Goal: Information Seeking & Learning: Learn about a topic

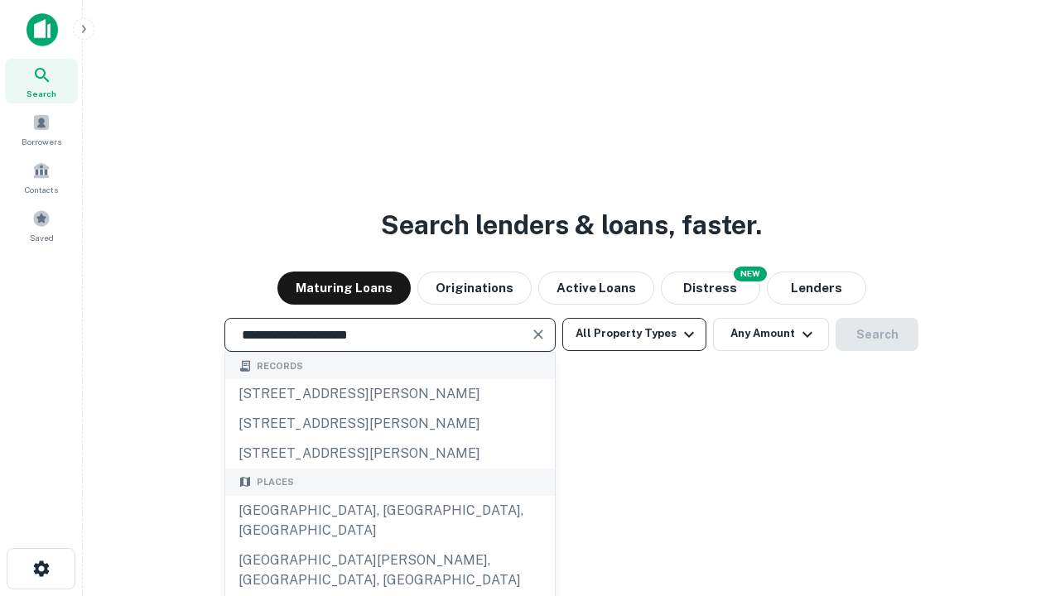
click at [389, 546] on div "[GEOGRAPHIC_DATA], [GEOGRAPHIC_DATA], [GEOGRAPHIC_DATA]" at bounding box center [390, 521] width 330 height 50
click at [635, 334] on button "All Property Types" at bounding box center [634, 334] width 144 height 33
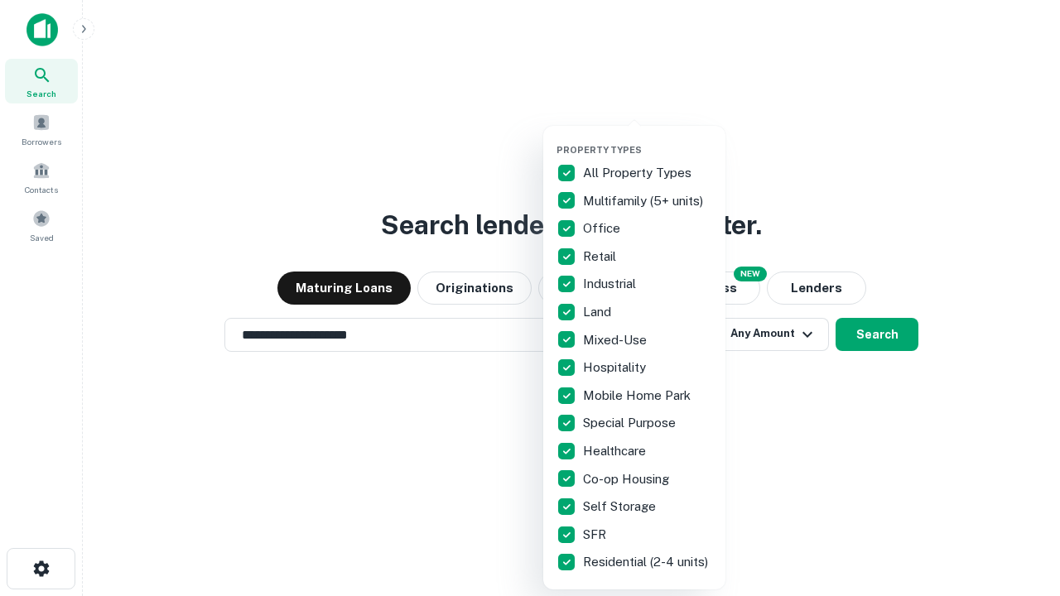
type input "**********"
click at [648, 139] on button "button" at bounding box center [648, 139] width 182 height 1
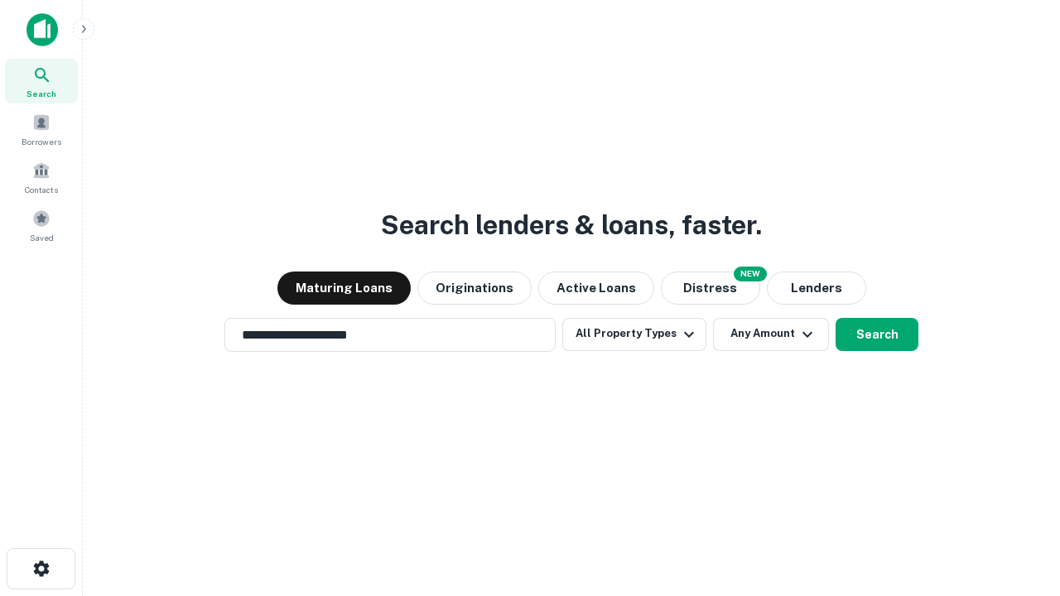
scroll to position [10, 200]
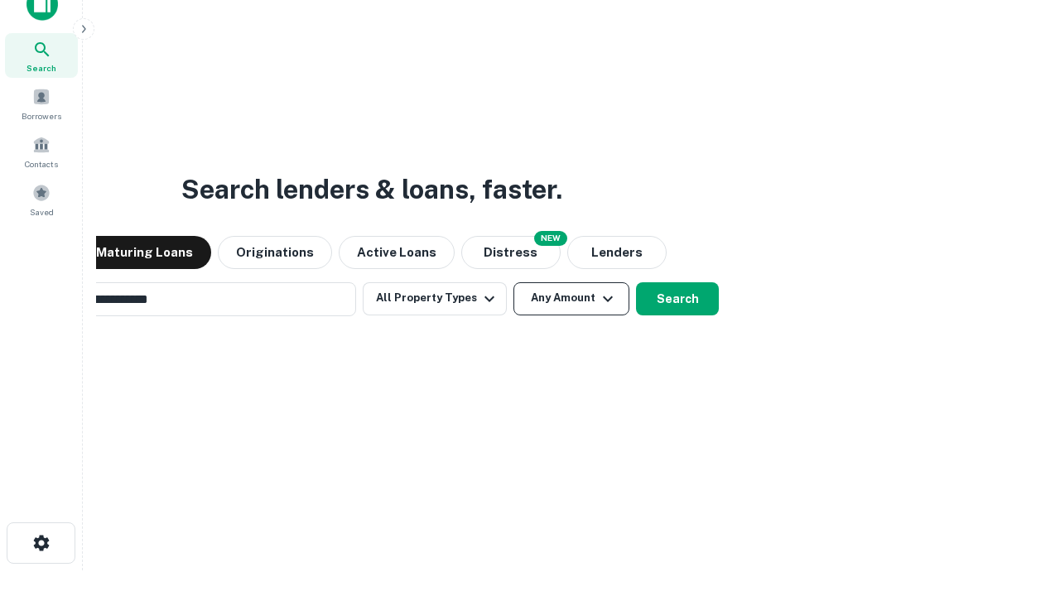
click at [514, 282] on button "Any Amount" at bounding box center [572, 298] width 116 height 33
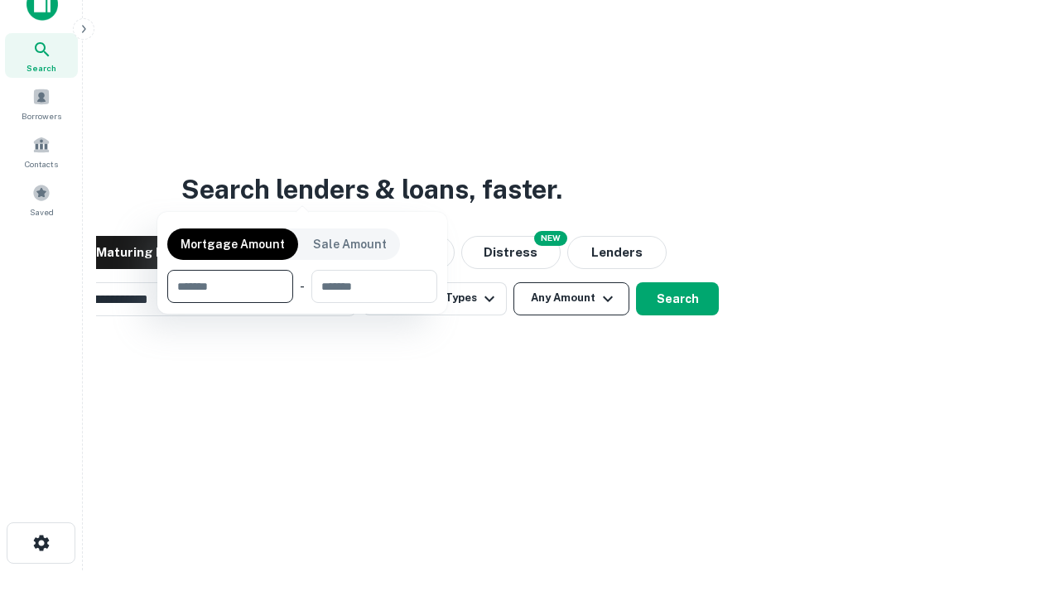
scroll to position [27, 0]
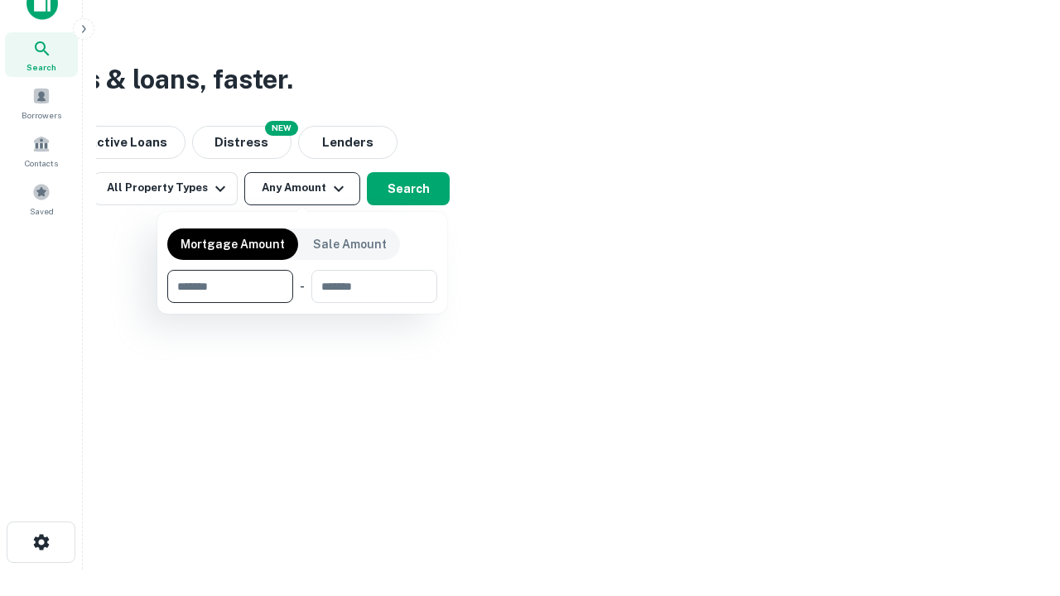
type input "*******"
click at [302, 303] on button "button" at bounding box center [302, 303] width 270 height 1
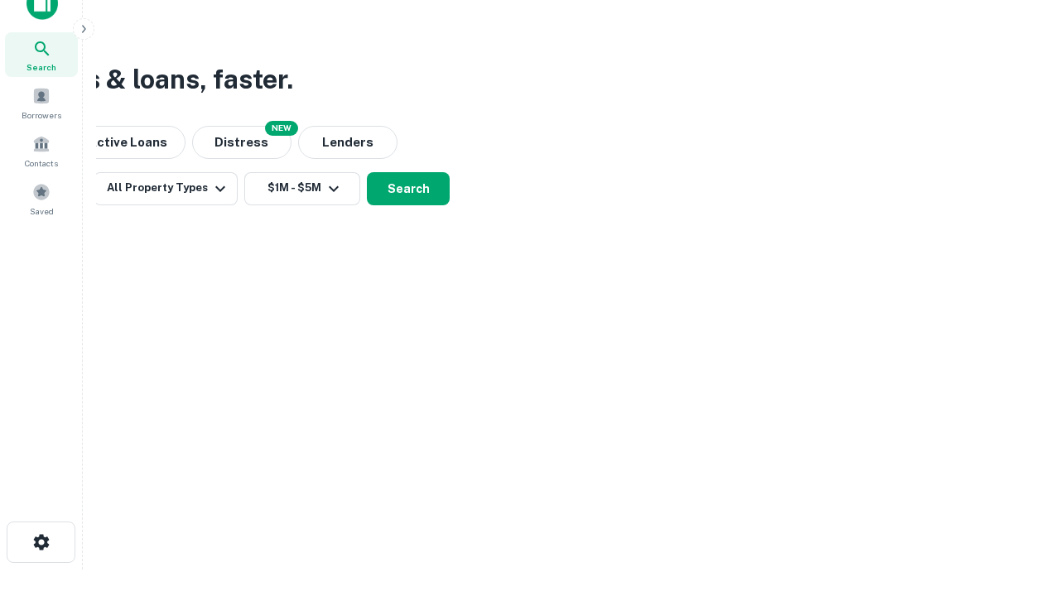
scroll to position [10, 306]
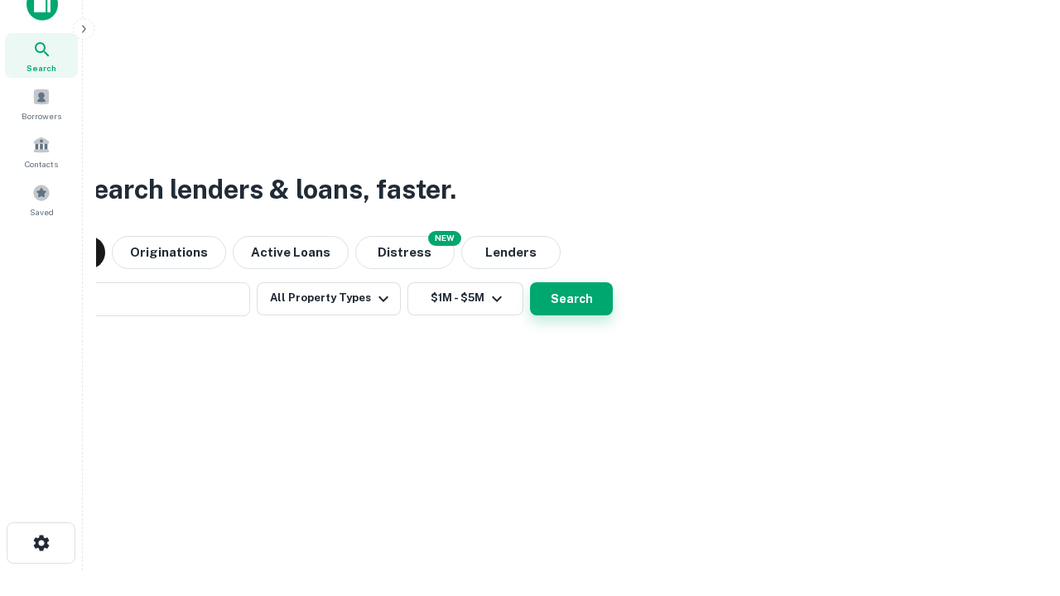
click at [530, 282] on button "Search" at bounding box center [571, 298] width 83 height 33
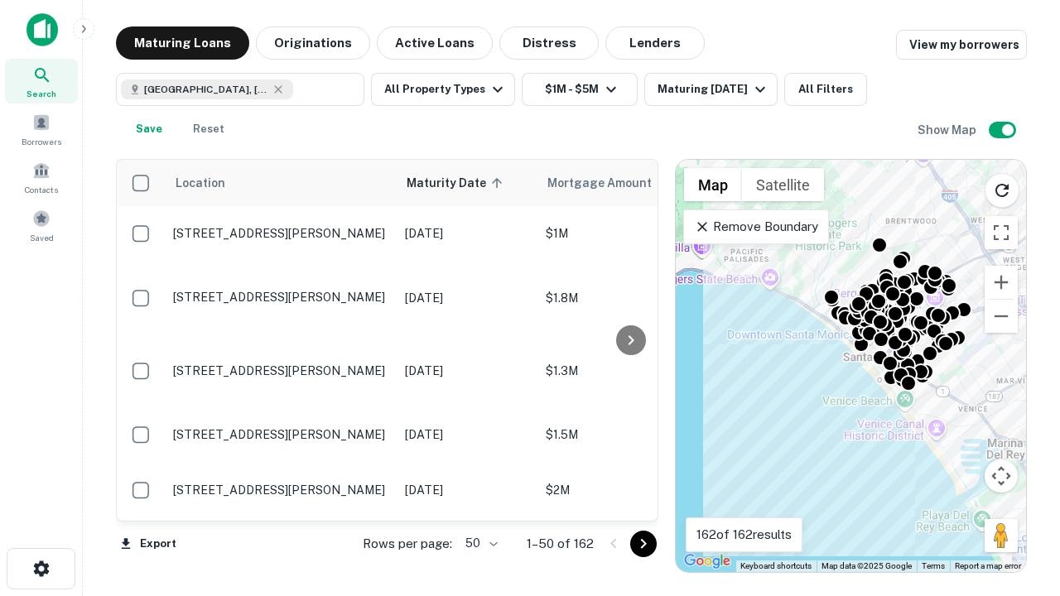
click at [479, 543] on body "Search Borrowers Contacts Saved Maturing Loans Originations Active Loans Distre…" at bounding box center [530, 298] width 1060 height 596
click at [480, 502] on li "25" at bounding box center [480, 502] width 48 height 30
click at [643, 543] on icon "Go to next page" at bounding box center [644, 544] width 20 height 20
